Goal: Task Accomplishment & Management: Manage account settings

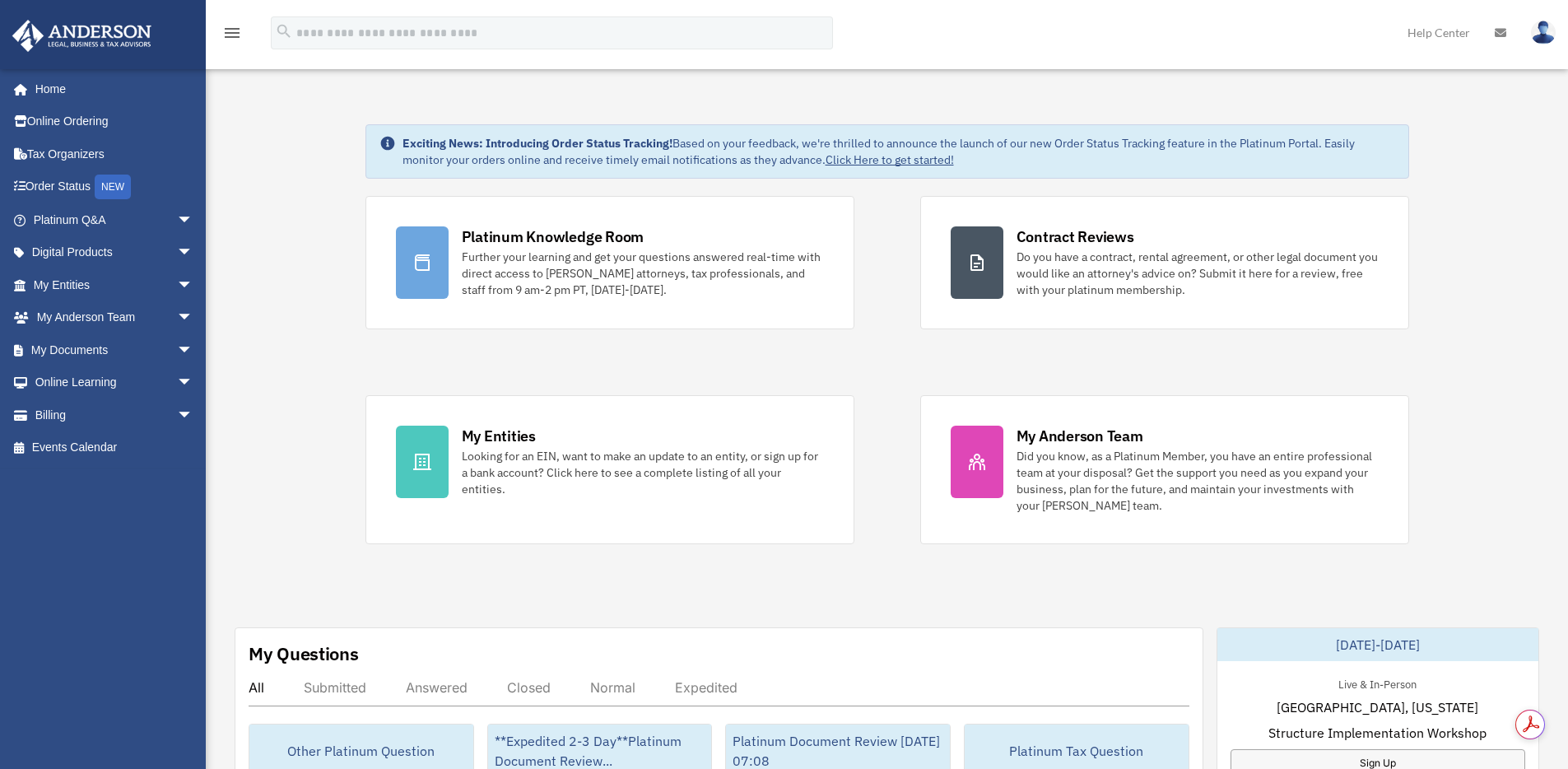
click at [889, 475] on div "Platinum Knowledge Room Further your learning and get your questions answered r…" at bounding box center [887, 370] width 1043 height 348
click at [889, 476] on div "Platinum Knowledge Room Further your learning and get your questions answered r…" at bounding box center [887, 370] width 1043 height 348
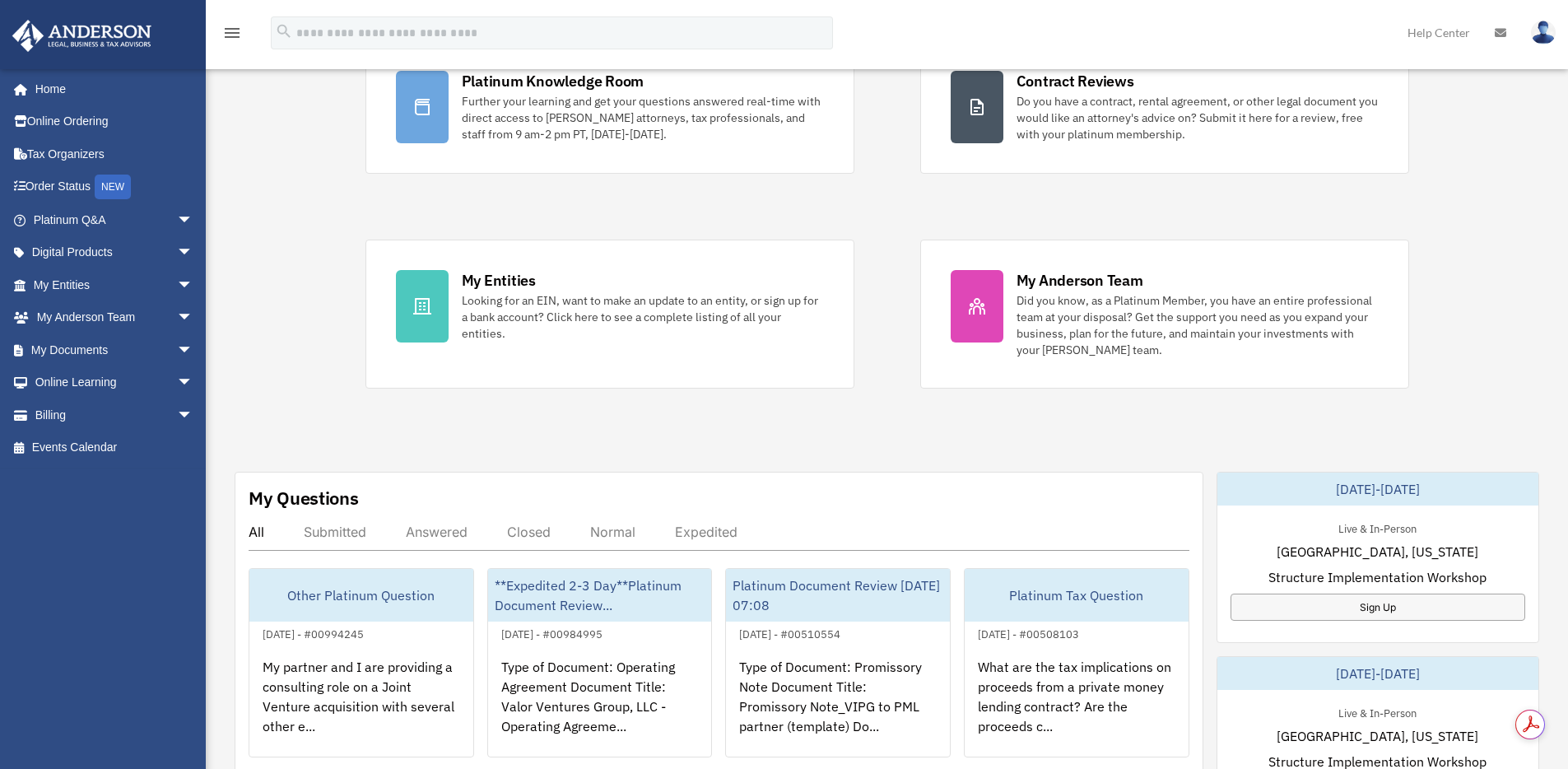
scroll to position [157, 0]
click at [889, 475] on div "My Questions All Submitted Answered Closed Normal Expedited Other Platinum Ques…" at bounding box center [718, 637] width 969 height 333
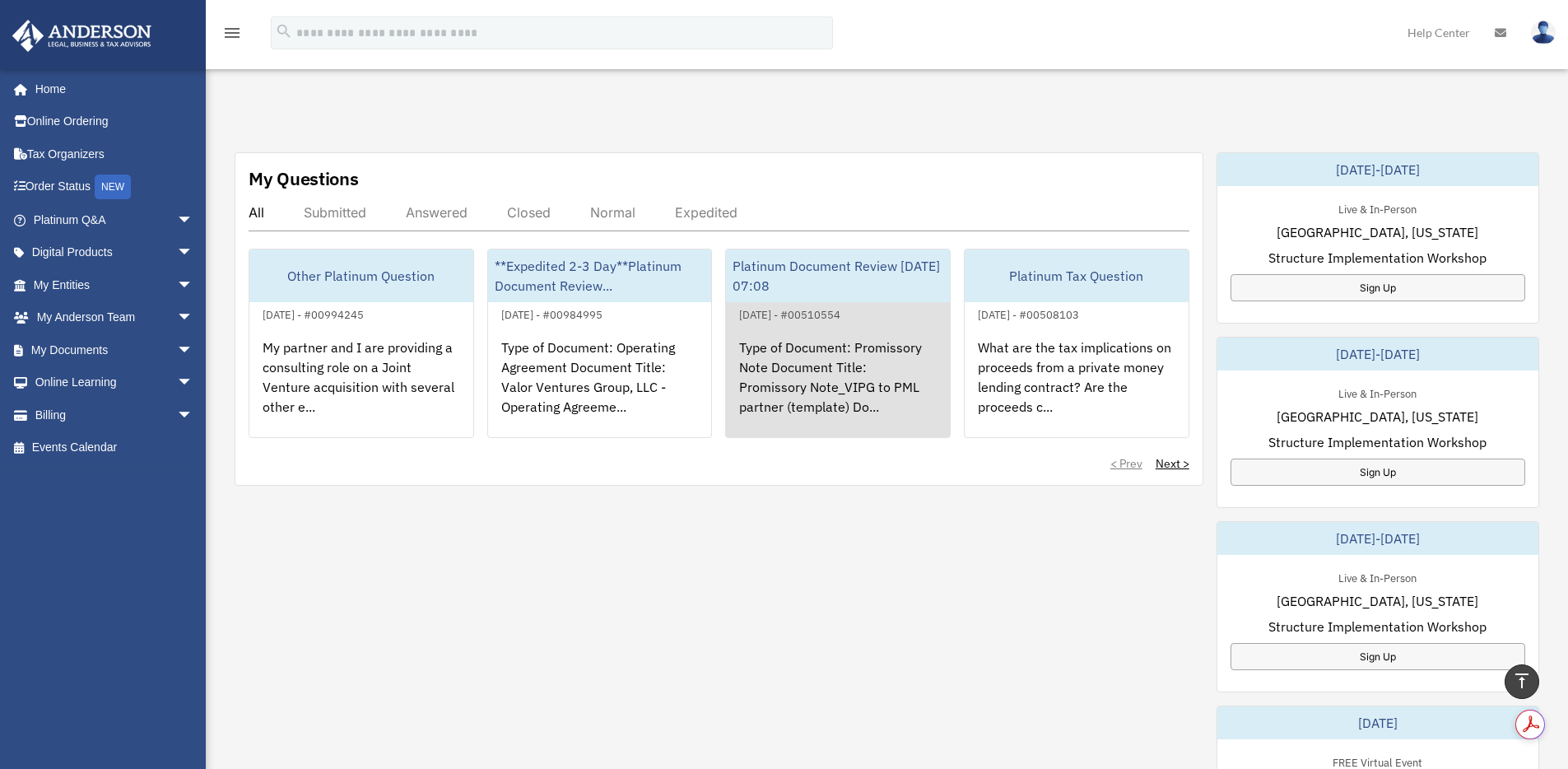
scroll to position [478, 0]
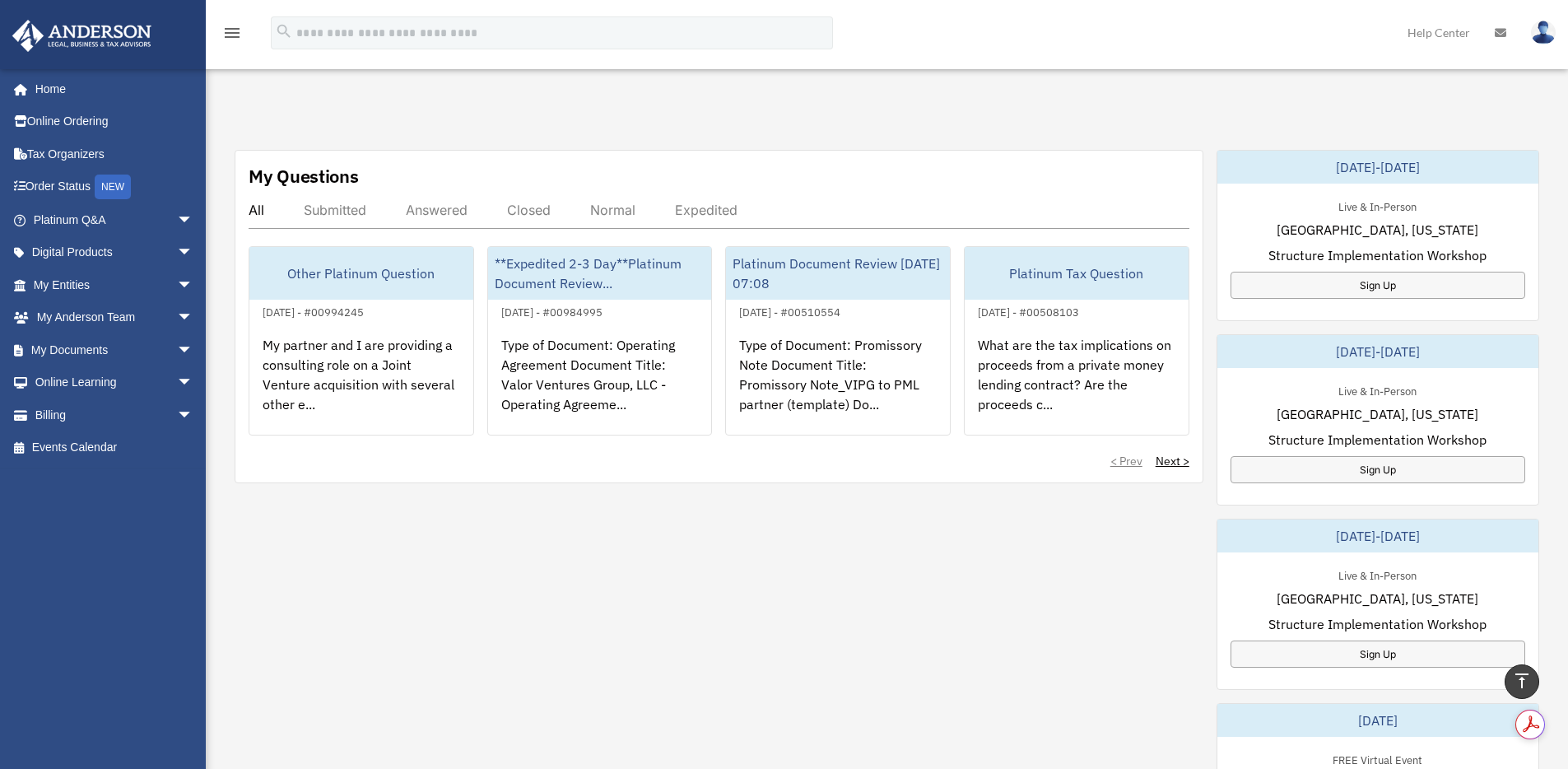
click at [761, 525] on div "My Questions All Submitted Answered Closed Normal Expedited Other Platinum Ques…" at bounding box center [887, 604] width 1305 height 909
click at [268, 536] on div "My Questions All Submitted Answered Closed Normal Expedited Other Platinum Ques…" at bounding box center [887, 604] width 1305 height 909
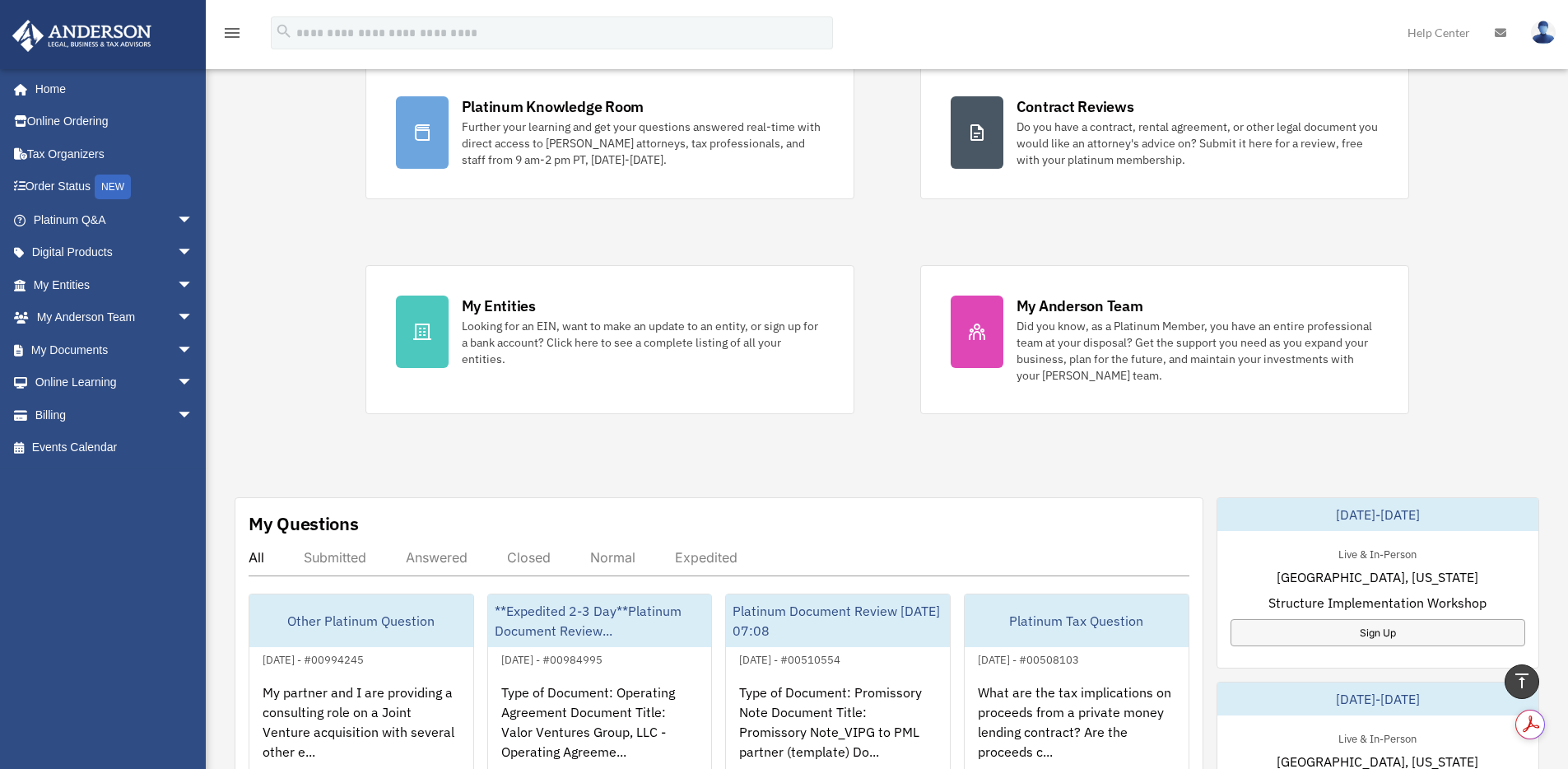
scroll to position [0, 0]
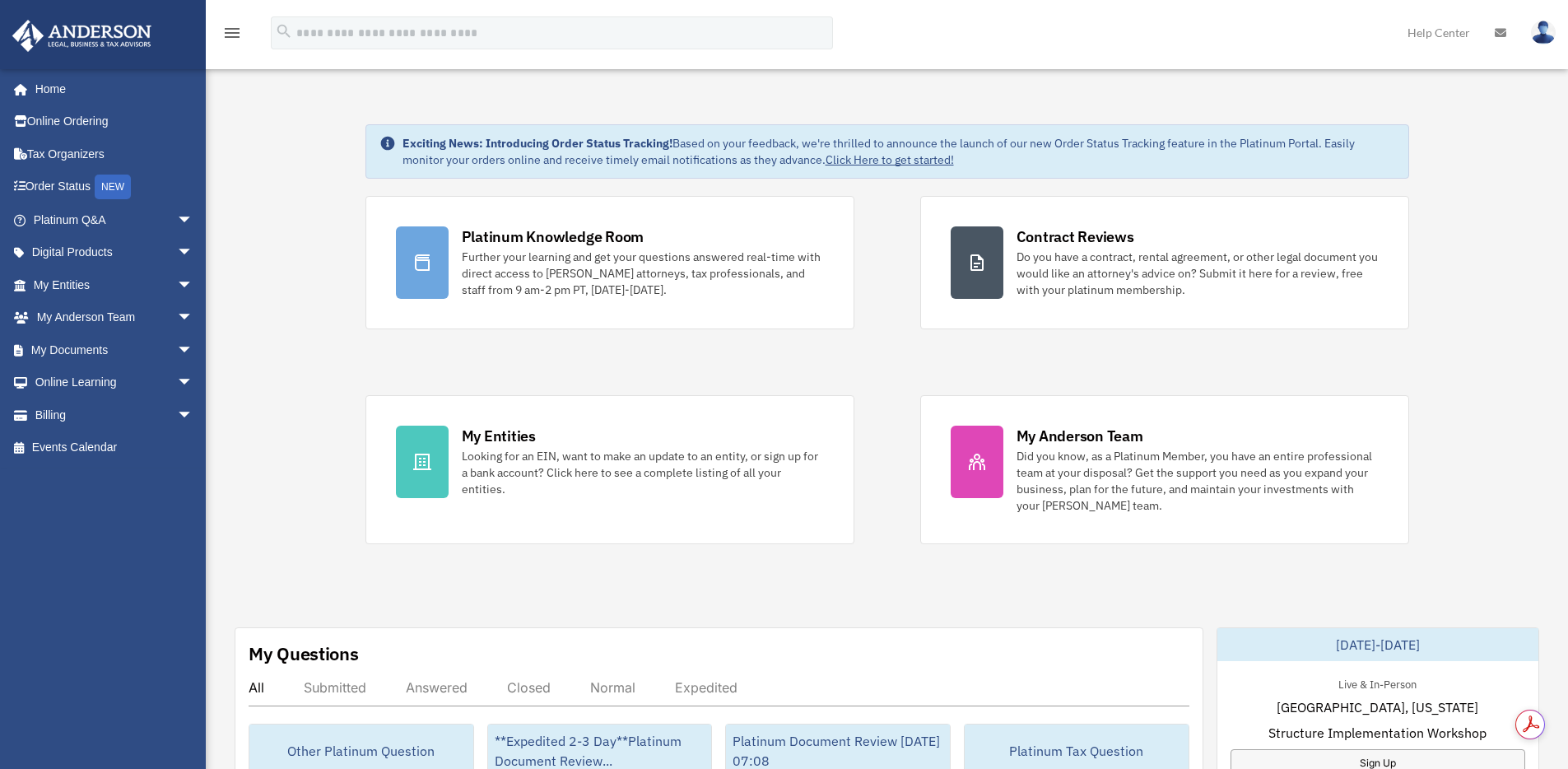
click at [59, 344] on link "My Documents arrow_drop_down" at bounding box center [115, 349] width 206 height 33
click at [74, 417] on link "Billing arrow_drop_down" at bounding box center [115, 414] width 206 height 33
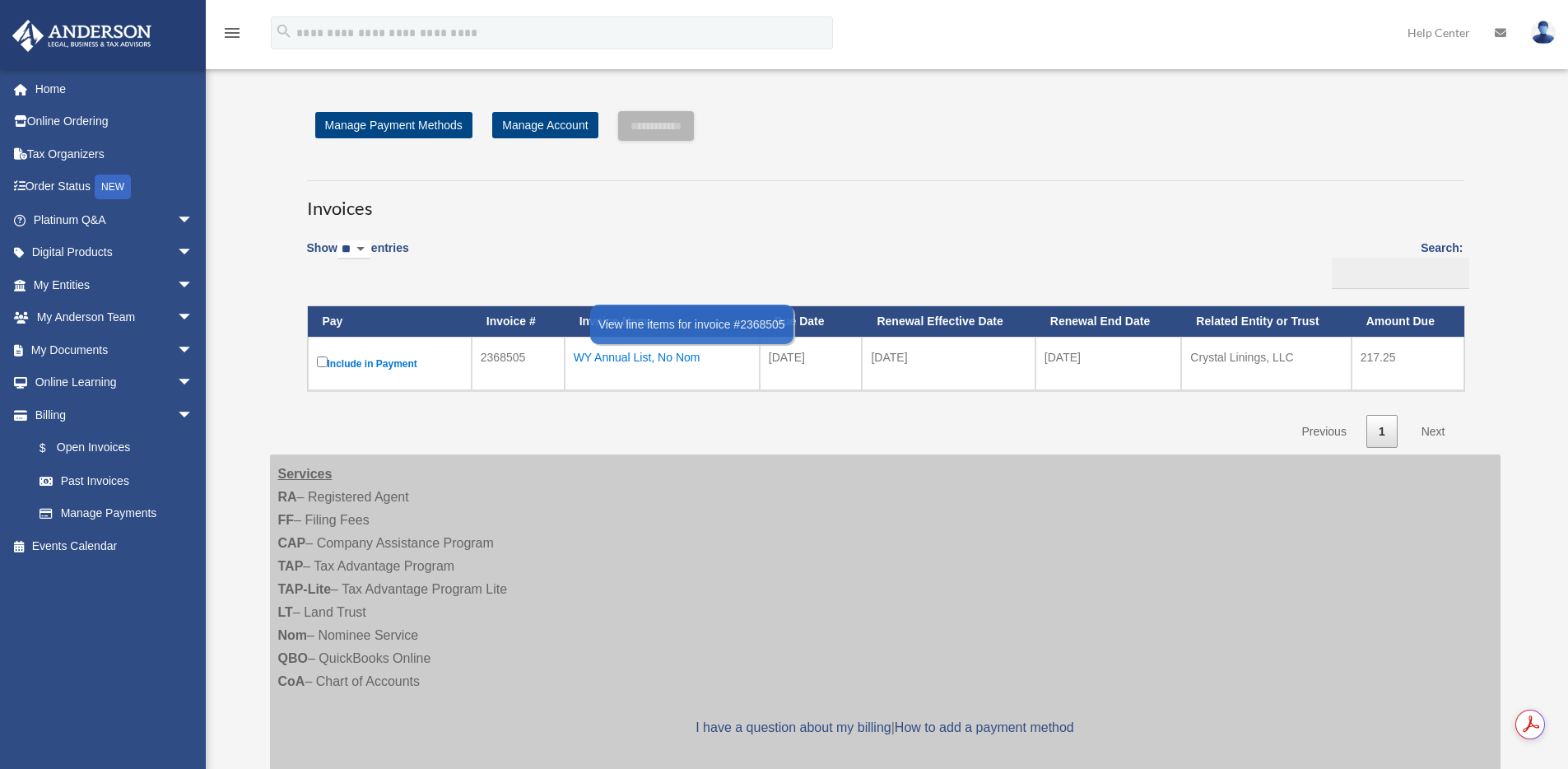
click at [687, 360] on div "WY Annual List, No Nom" at bounding box center [662, 356] width 177 height 23
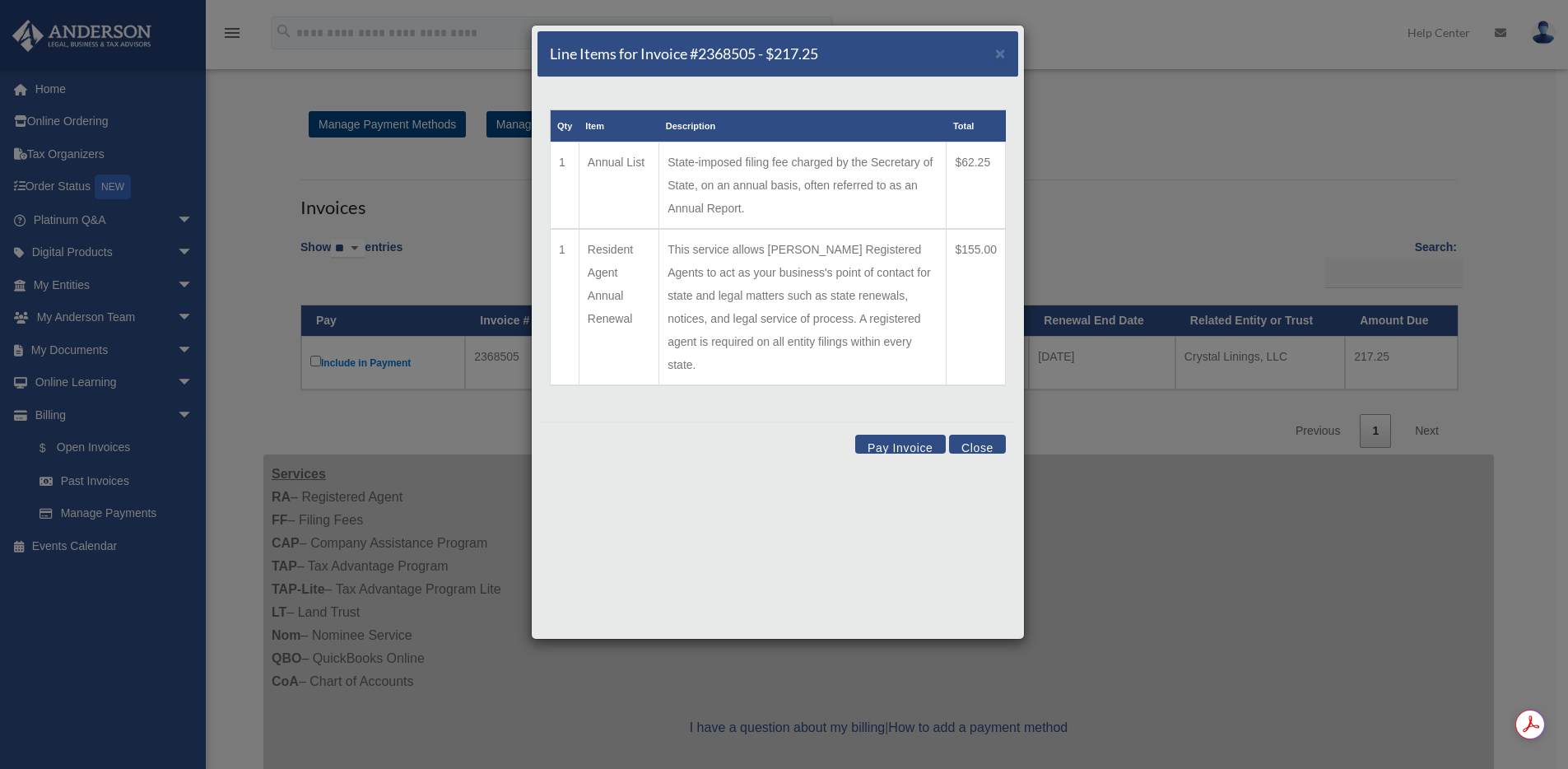
click at [686, 362] on table "Qty Item Description Total 1 Annual List State-imposed filing fee charged by th…" at bounding box center [778, 248] width 456 height 277
click at [985, 434] on button "Close" at bounding box center [977, 443] width 57 height 19
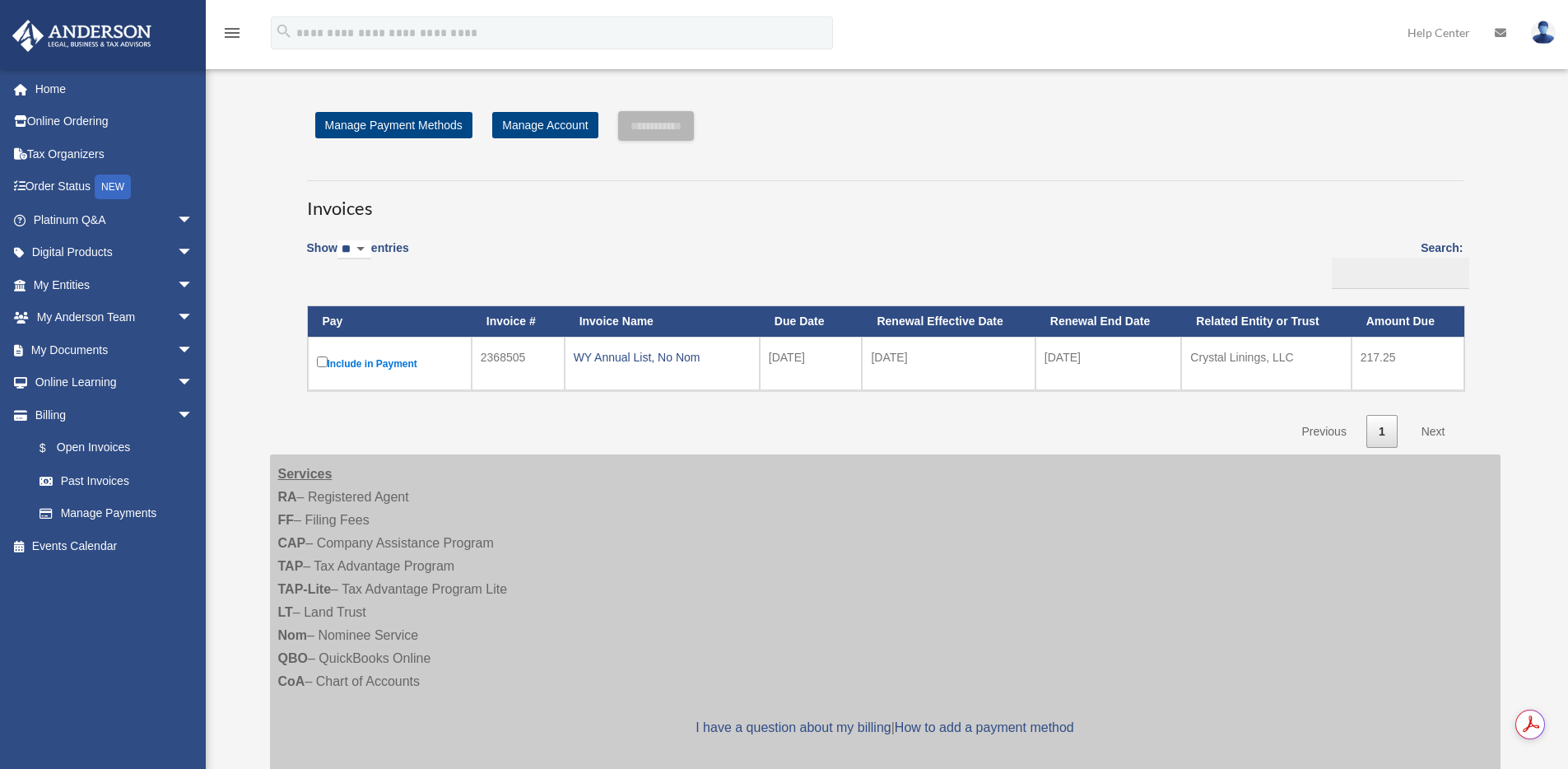
click at [885, 402] on div "Show ** ** ** *** entries Search: Pay Invoice # Invoice Name Due Date Renewal E…" at bounding box center [885, 338] width 1156 height 219
drag, startPoint x: 1301, startPoint y: 358, endPoint x: 1189, endPoint y: 358, distance: 112.0
click at [1189, 358] on td "Crystal Linings, LLC" at bounding box center [1265, 363] width 169 height 53
copy td "Crystal Linings, LLC"
click at [842, 250] on div "Show ** ** ** *** entries Search: Pay Invoice # Invoice Name Due Date Renewal E…" at bounding box center [885, 338] width 1156 height 219
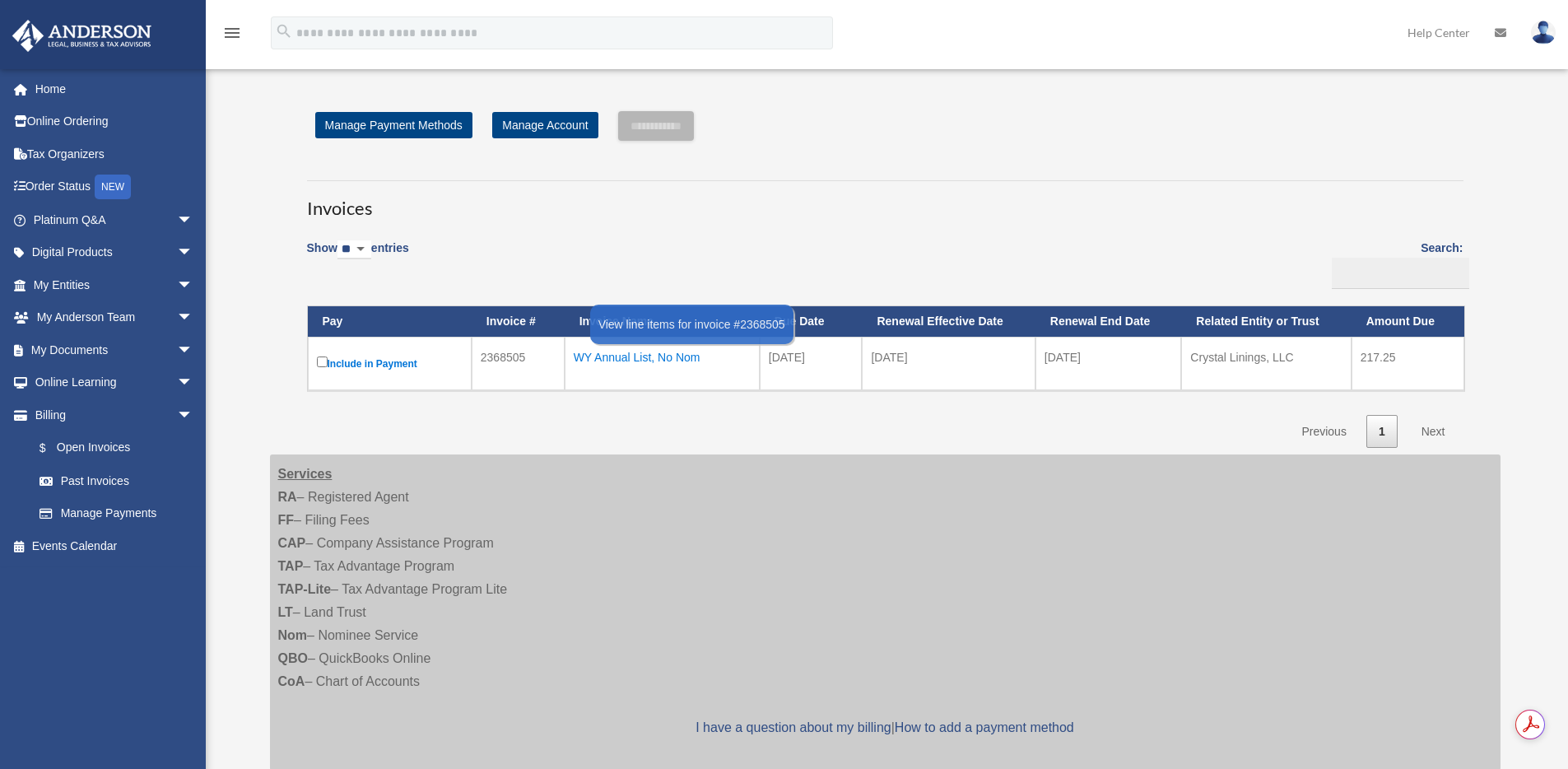
click at [660, 352] on div "WY Annual List, No Nom" at bounding box center [662, 356] width 177 height 23
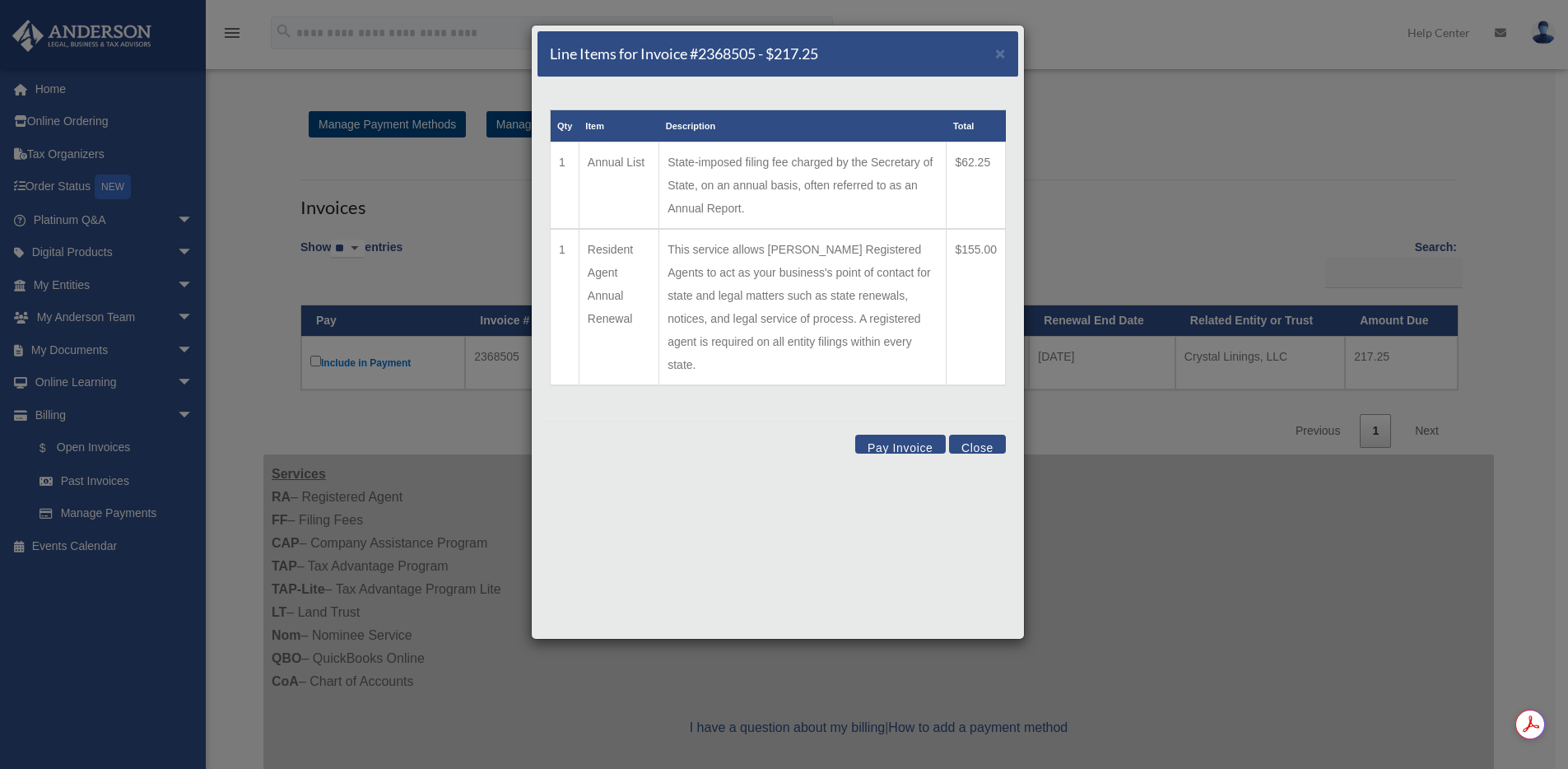
click at [968, 434] on button "Close" at bounding box center [977, 443] width 57 height 19
